Goal: Task Accomplishment & Management: Manage account settings

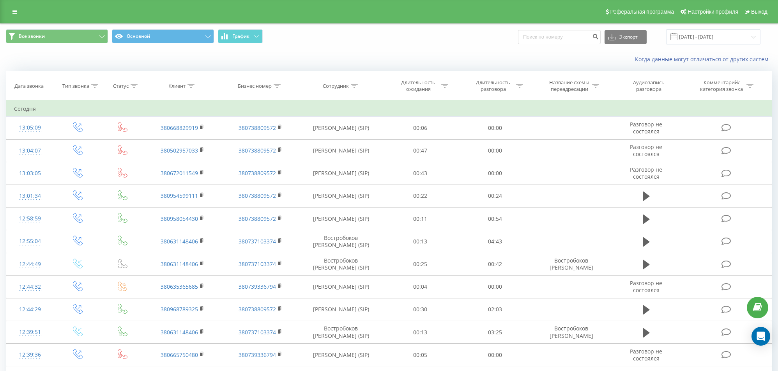
click at [14, 18] on div "Реферальная программа Настройки профиля Выход" at bounding box center [389, 11] width 778 height 23
click at [14, 11] on icon at bounding box center [14, 11] width 5 height 5
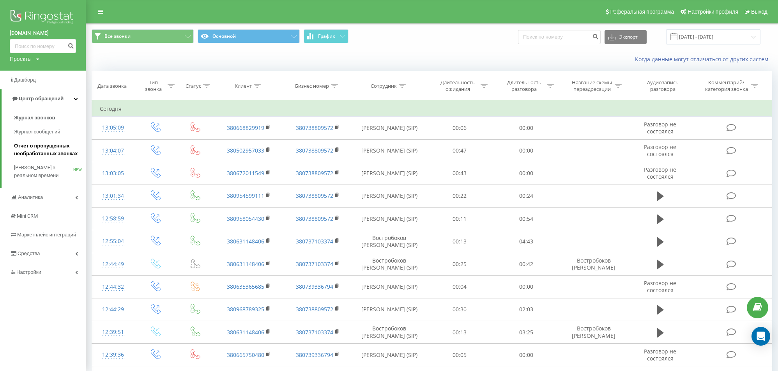
click at [35, 154] on span "Отчет о пропущенных необработанных звонках" at bounding box center [48, 150] width 68 height 16
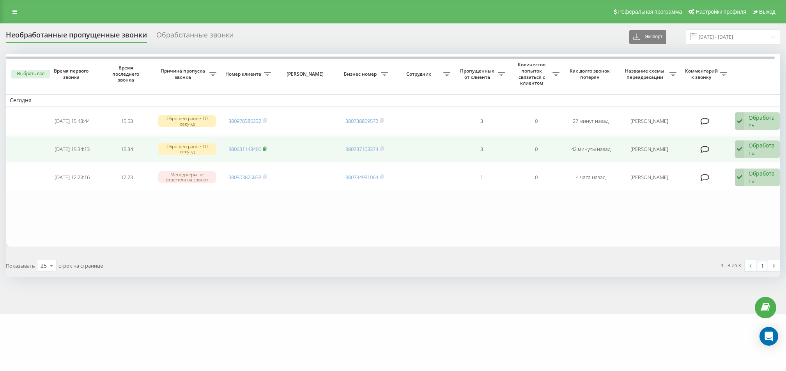
click at [265, 147] on rect at bounding box center [264, 149] width 2 height 4
click at [733, 138] on td "Обработать Не удалось связаться Связался с клиентом с помощью другого канала Кл…" at bounding box center [758, 149] width 55 height 27
click at [740, 146] on icon at bounding box center [739, 149] width 9 height 18
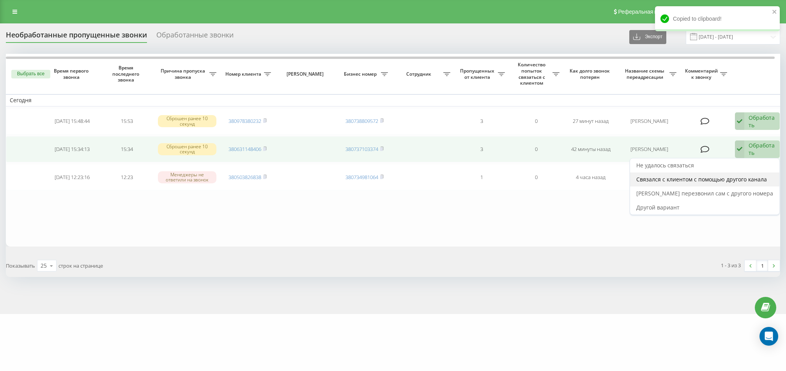
click at [733, 179] on span "Связался с клиентом с помощью другого канала" at bounding box center [701, 178] width 131 height 7
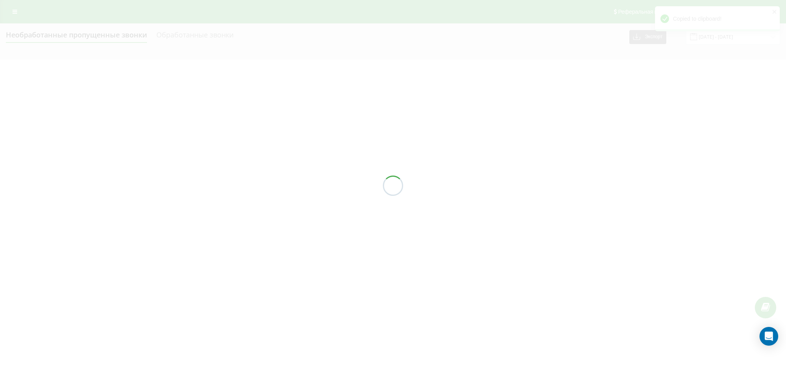
click at [383, 44] on div "Необработанные пропущенные звонки Обработанные звонки Экспорт .csv .xlsx 19.07.…" at bounding box center [393, 36] width 774 height 15
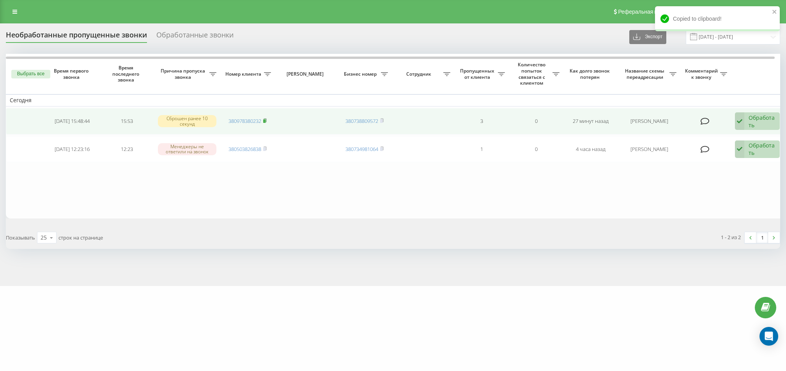
click at [266, 118] on icon at bounding box center [265, 120] width 4 height 5
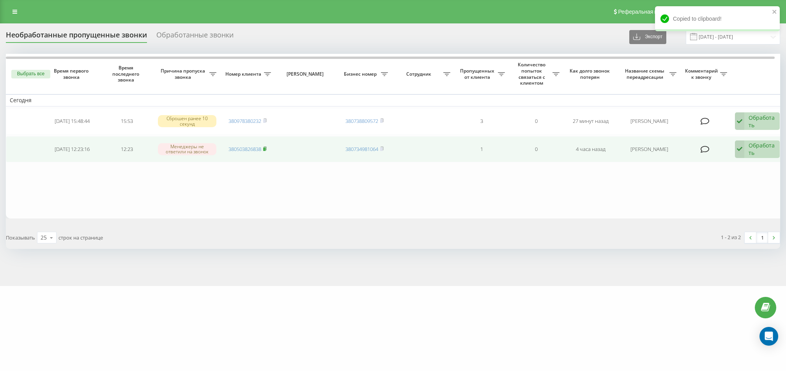
click at [266, 148] on icon at bounding box center [264, 149] width 3 height 4
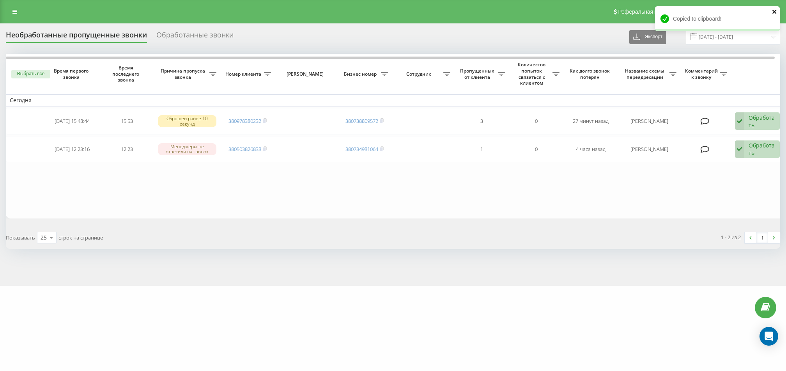
click at [774, 12] on icon "close" at bounding box center [774, 12] width 5 height 6
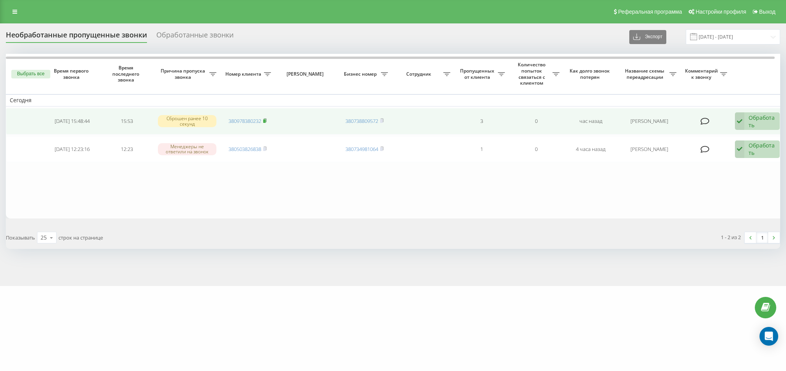
click at [267, 119] on icon at bounding box center [265, 120] width 4 height 5
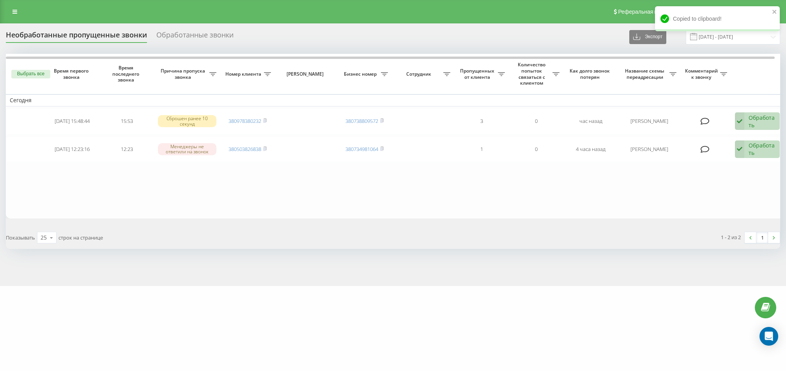
click at [412, 201] on table "[DATE] [DATE] 15:48:44 15:53 Сброшен ранее 10 секунд 380978380232 380738809572 …" at bounding box center [395, 136] width 779 height 164
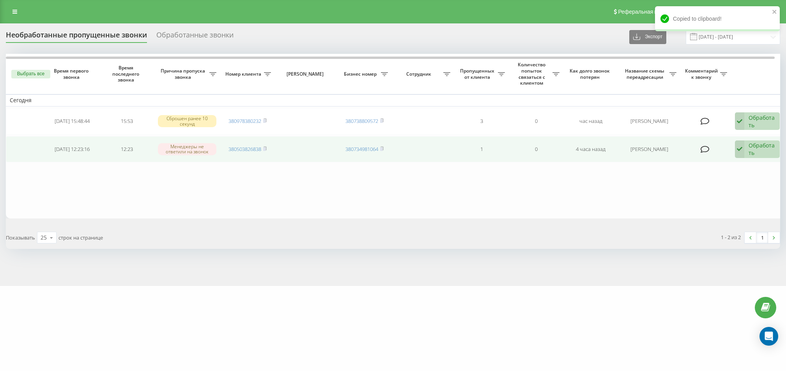
click at [268, 147] on td "380503826838" at bounding box center [247, 149] width 55 height 27
click at [267, 147] on icon at bounding box center [265, 148] width 4 height 5
click at [264, 147] on rect at bounding box center [264, 149] width 2 height 4
click at [751, 152] on div "Обработать" at bounding box center [761, 148] width 27 height 15
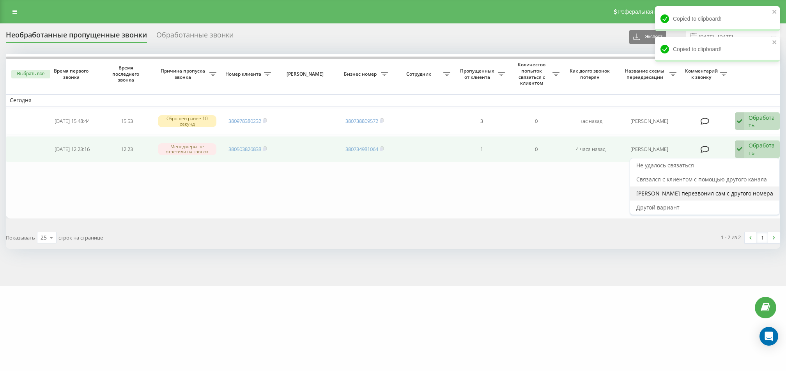
click at [727, 187] on div "[PERSON_NAME] перезвонил сам с другого номера" at bounding box center [704, 193] width 149 height 14
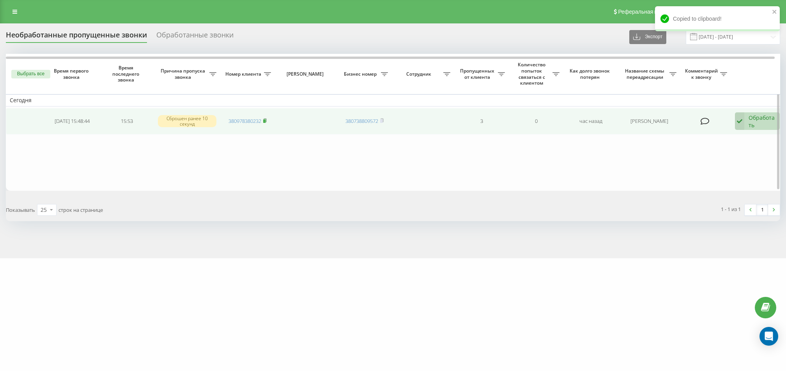
click at [264, 119] on icon at bounding box center [265, 120] width 4 height 5
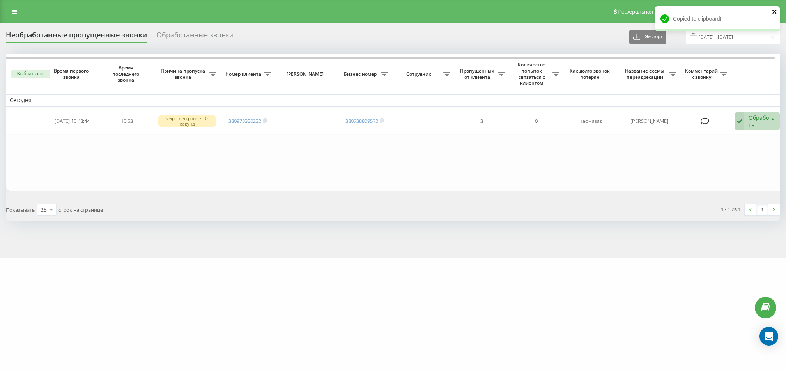
click at [774, 12] on icon "close" at bounding box center [774, 12] width 4 height 4
click at [541, 24] on div "Необработанные пропущенные звонки Обработанные звонки Экспорт .csv .xlsx [DATE]…" at bounding box center [393, 140] width 786 height 235
